Goal: Information Seeking & Learning: Learn about a topic

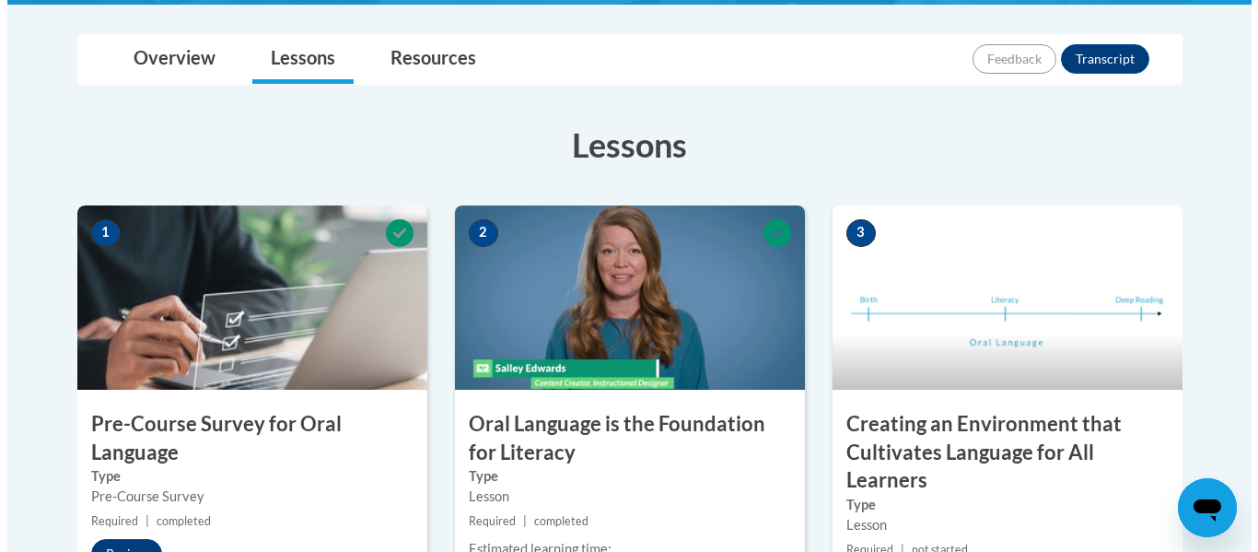
scroll to position [439, 0]
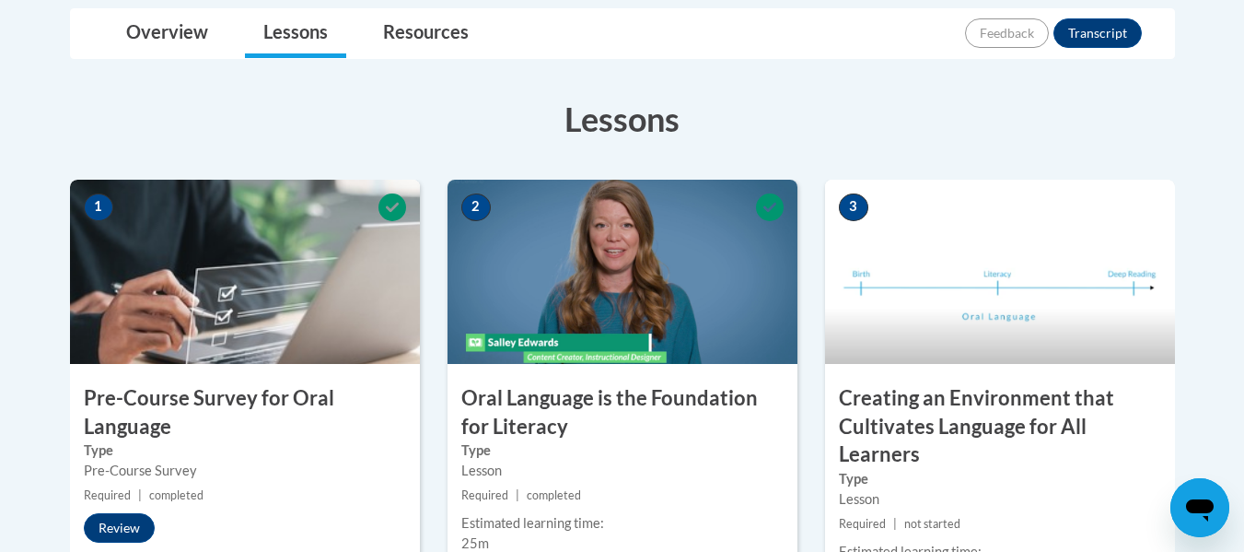
click at [169, 315] on img at bounding box center [245, 272] width 350 height 184
click at [115, 533] on button "Review" at bounding box center [119, 527] width 71 height 29
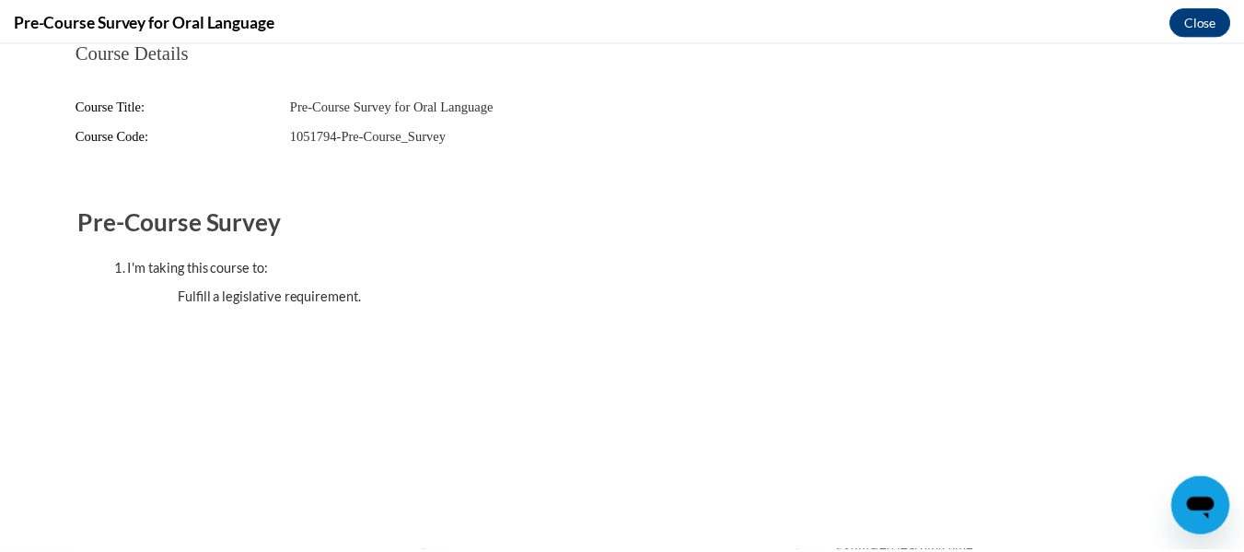
scroll to position [0, 0]
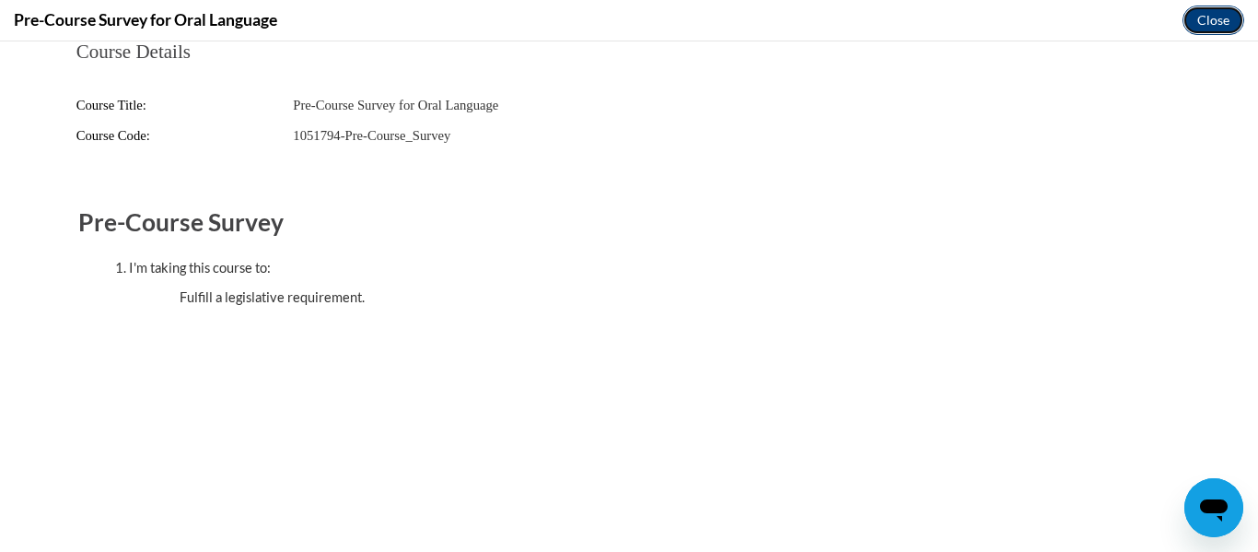
click at [1211, 23] on button "Close" at bounding box center [1214, 20] width 62 height 29
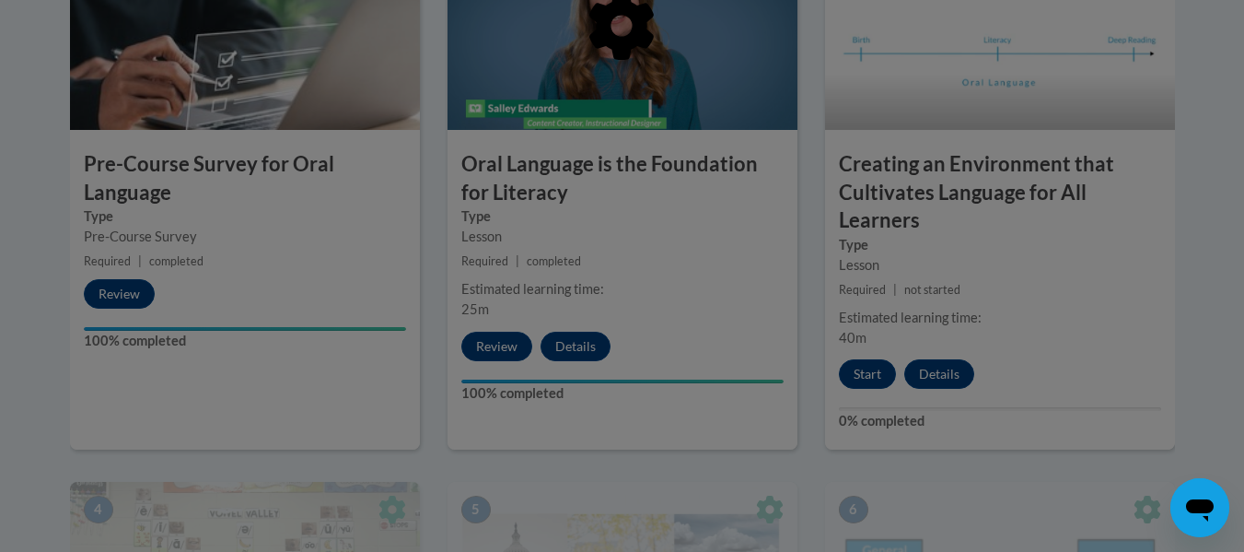
scroll to position [679, 0]
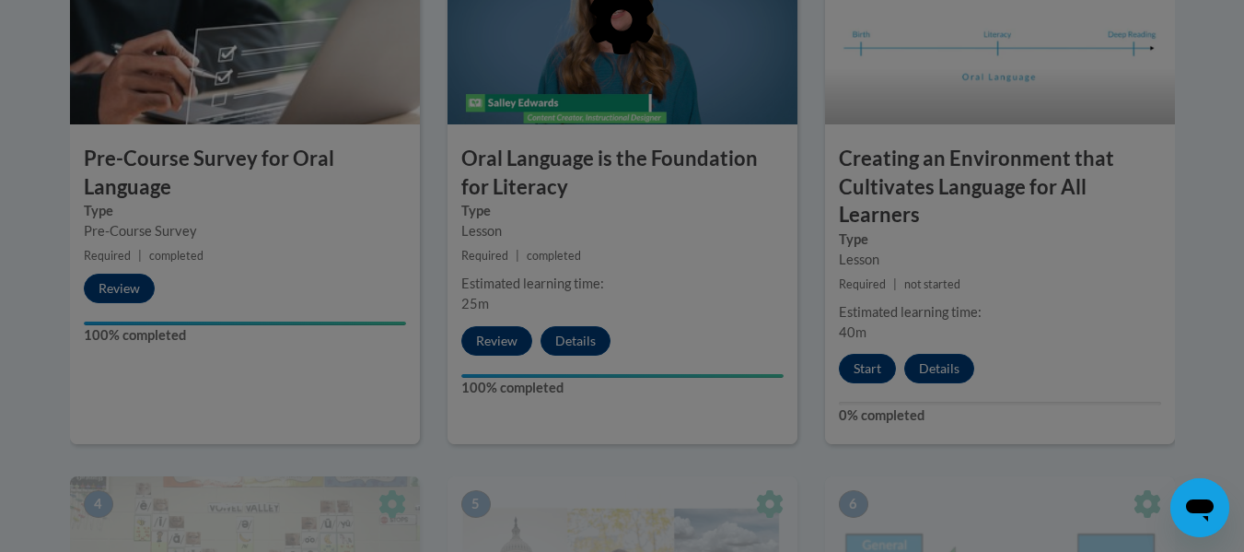
click at [854, 376] on div at bounding box center [622, 276] width 1244 height 552
click at [869, 369] on div at bounding box center [622, 276] width 1244 height 552
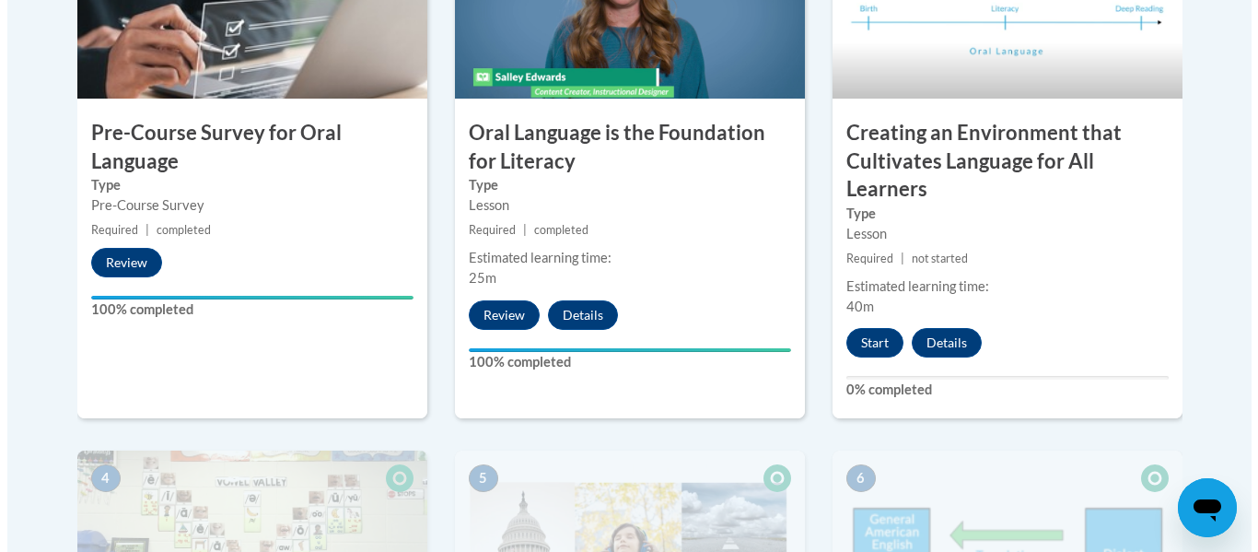
scroll to position [706, 0]
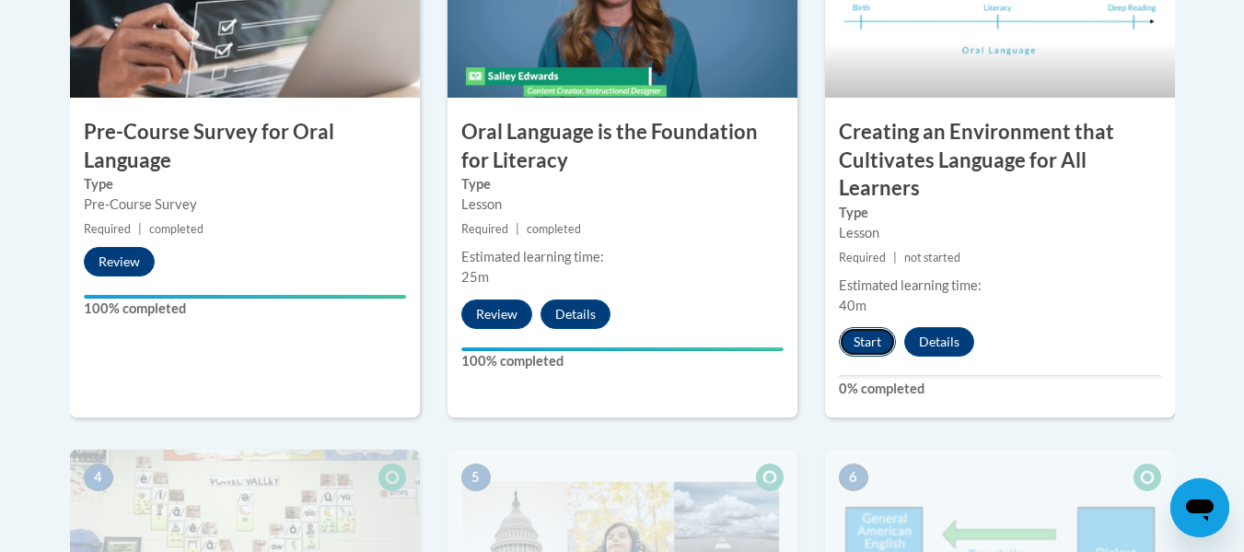
click at [872, 343] on button "Start" at bounding box center [867, 341] width 57 height 29
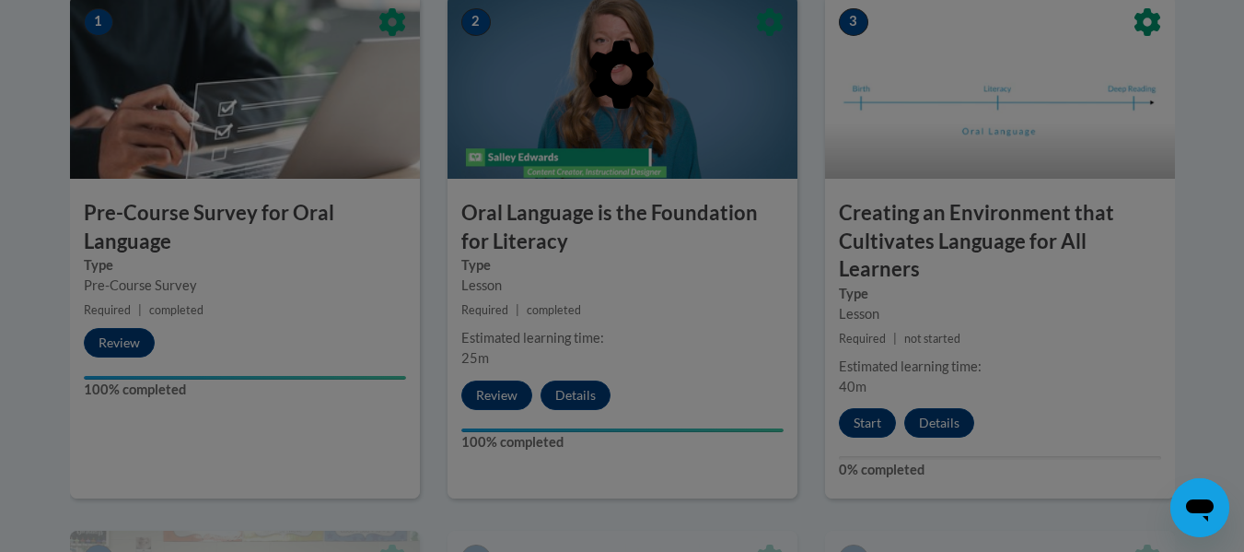
scroll to position [624, 0]
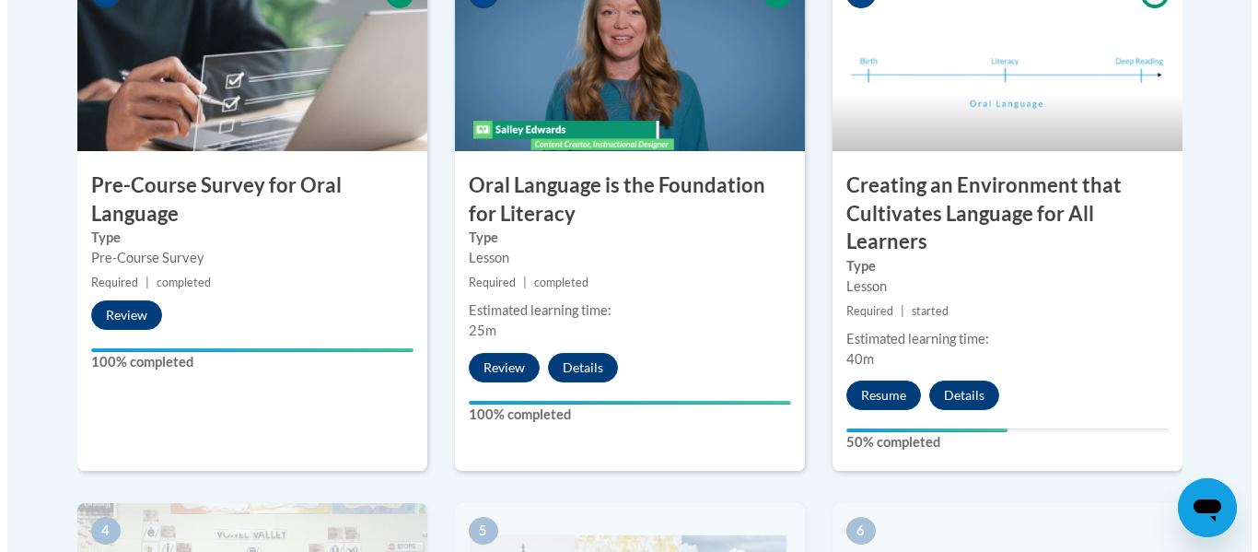
scroll to position [653, 0]
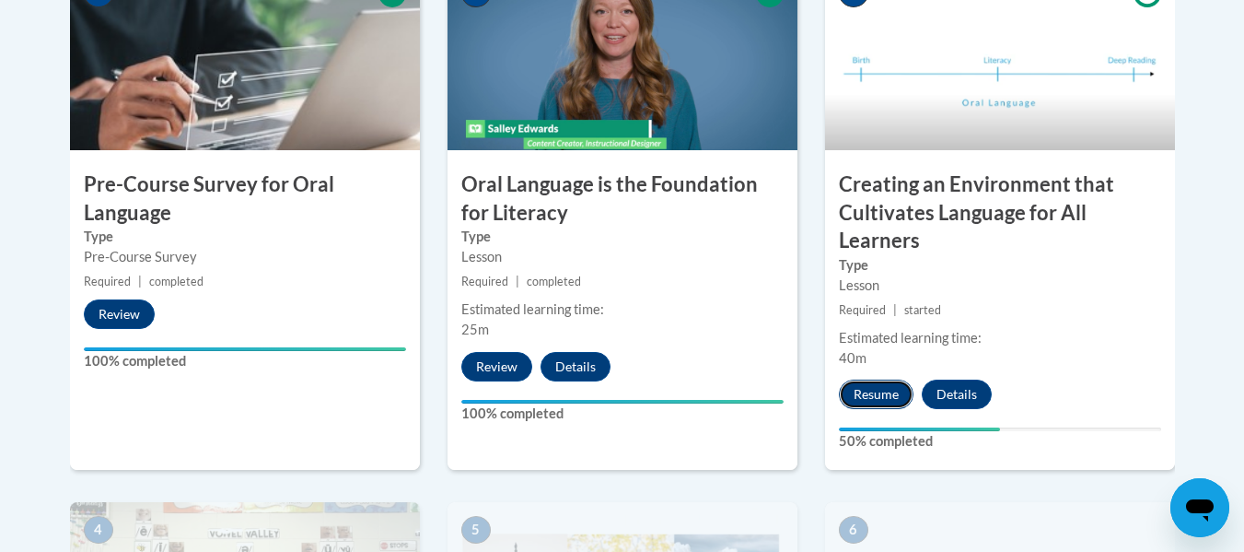
click at [881, 393] on button "Resume" at bounding box center [876, 393] width 75 height 29
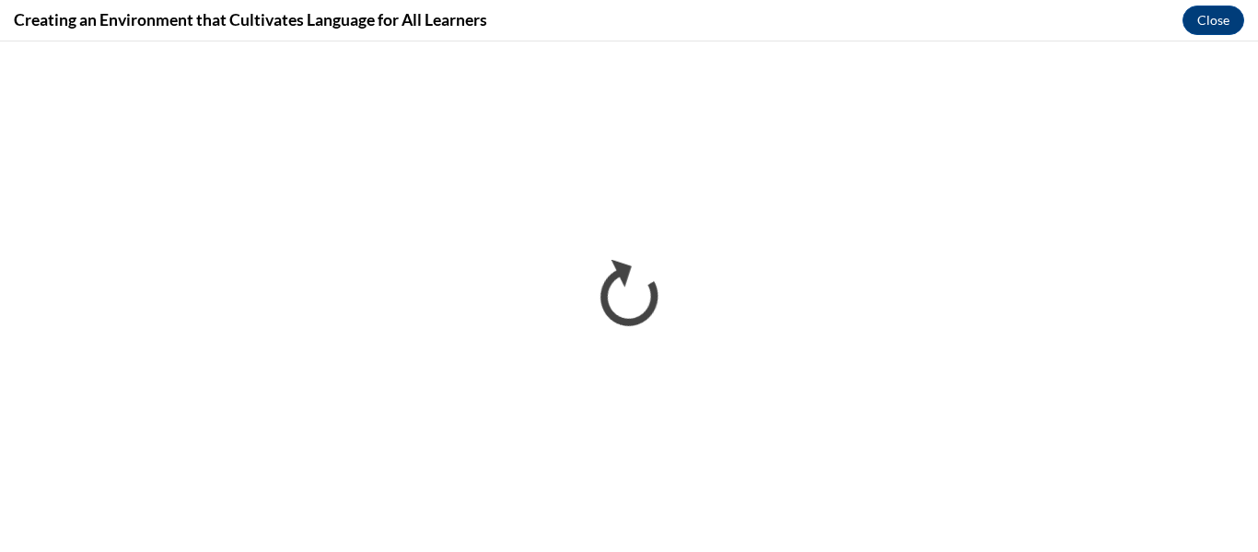
scroll to position [0, 0]
